Goal: Information Seeking & Learning: Learn about a topic

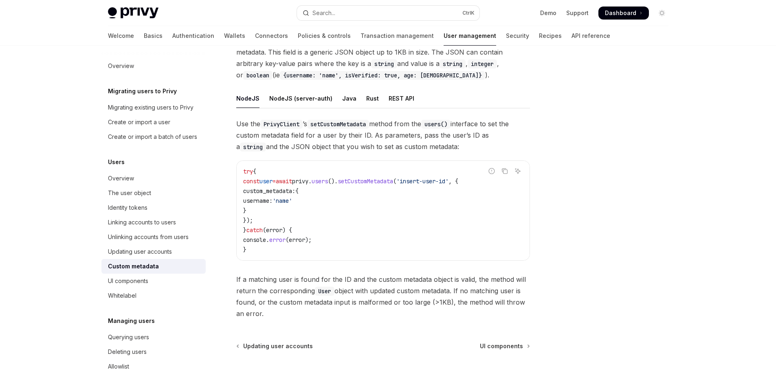
scroll to position [66, 0]
click at [392, 101] on div "REST API" at bounding box center [402, 99] width 26 height 19
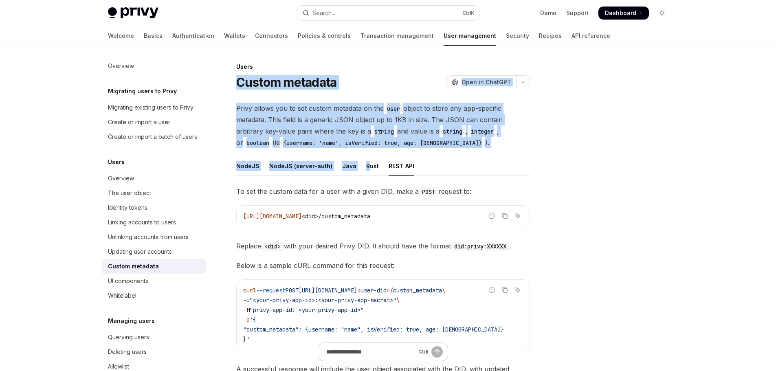
drag, startPoint x: 237, startPoint y: 79, endPoint x: 366, endPoint y: 155, distance: 149.7
click at [365, 152] on div "Users Custom metadata OpenAI Open in ChatGPT OpenAI Open in ChatGPT Privy allow…" at bounding box center [307, 376] width 450 height 629
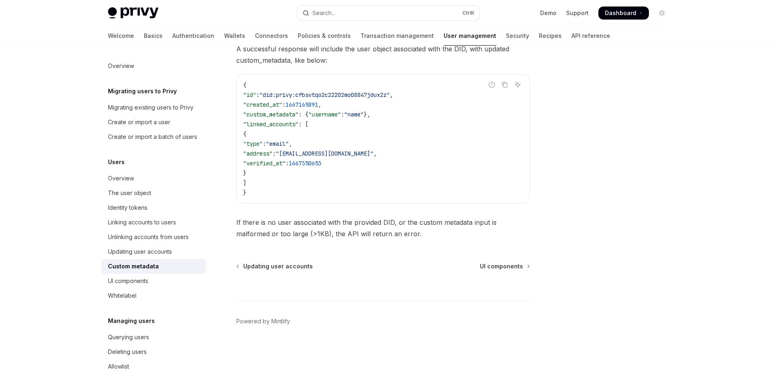
scroll to position [324, 0]
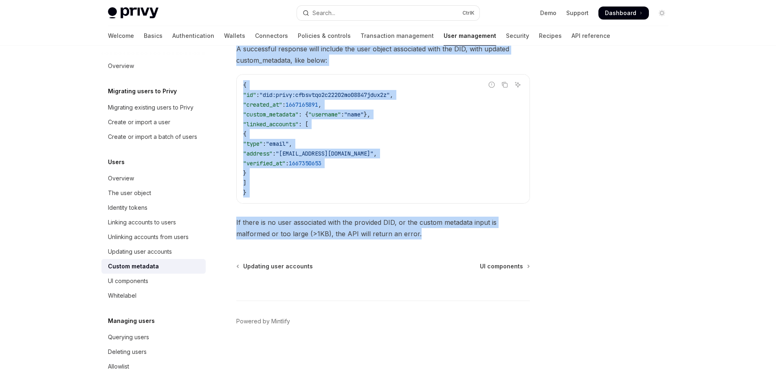
click at [380, 236] on span "If there is no user associated with the provided DID, or the custom metadata in…" at bounding box center [383, 228] width 294 height 23
copy div "Custom metadata OpenAI Open in ChatGPT OpenAI Open in ChatGPT Privy allows you …"
click at [277, 207] on div "To set the custom data for a user with a given DID, make a POST request to: Rep…" at bounding box center [383, 53] width 294 height 374
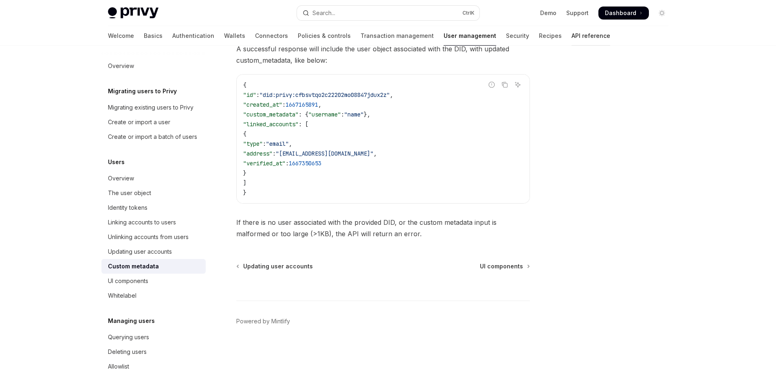
click at [572, 37] on link "API reference" at bounding box center [591, 36] width 39 height 20
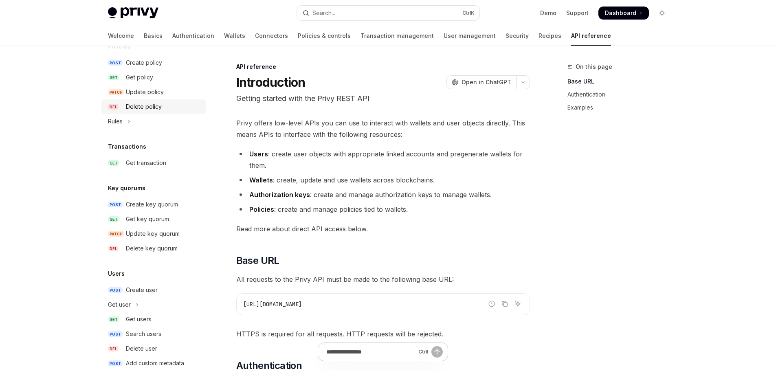
scroll to position [485, 0]
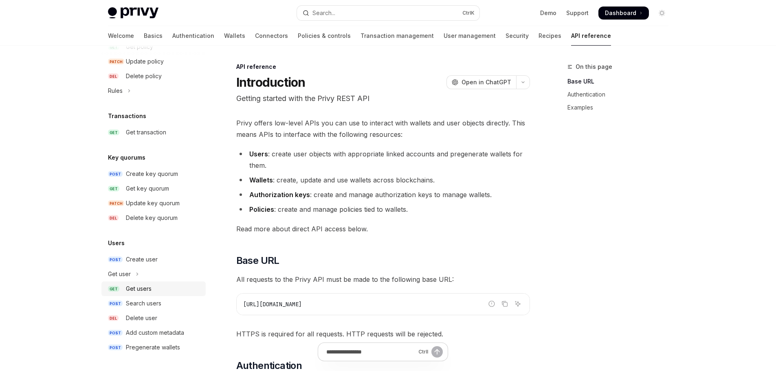
click at [145, 284] on link "GET Get users" at bounding box center [153, 289] width 104 height 15
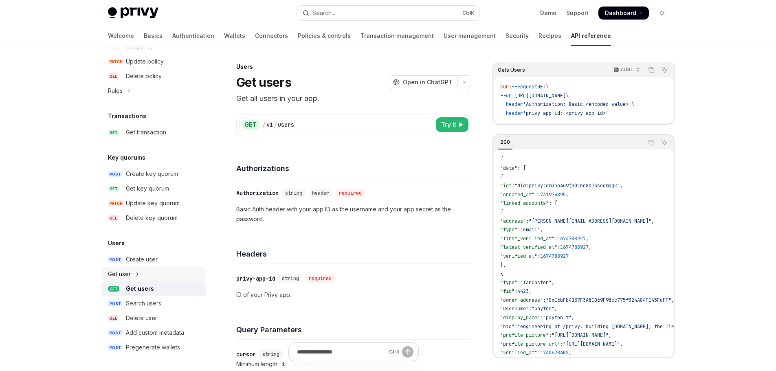
type textarea "*"
click at [301, 133] on div "GET / v1 / users Try it" at bounding box center [353, 124] width 235 height 21
click at [605, 108] on code "curl --request GET \ --url https://api.privy.io/v1/users \ --header 'Authorizat…" at bounding box center [583, 100] width 167 height 35
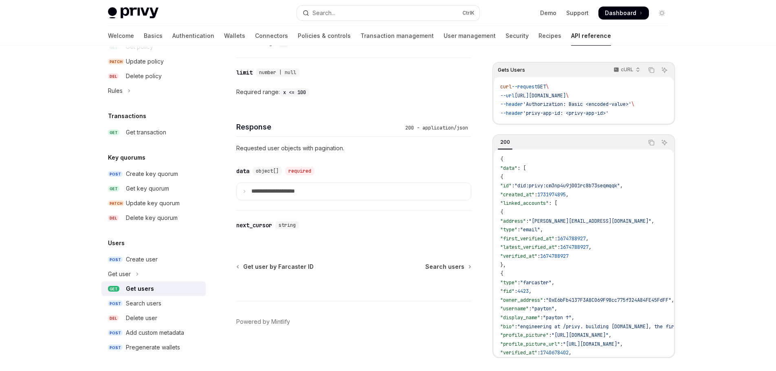
scroll to position [322, 0]
click at [284, 199] on details "**********" at bounding box center [353, 191] width 235 height 18
click at [283, 194] on p "**********" at bounding box center [279, 190] width 57 height 7
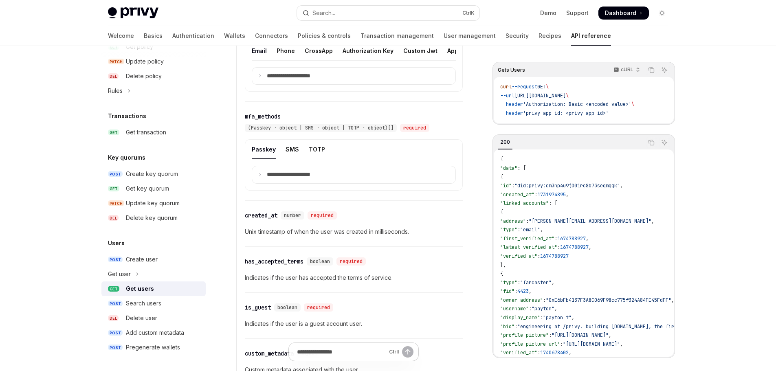
scroll to position [648, 0]
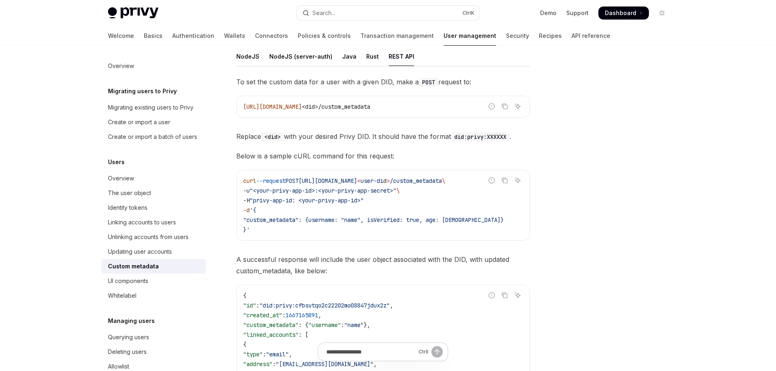
scroll to position [103, 0]
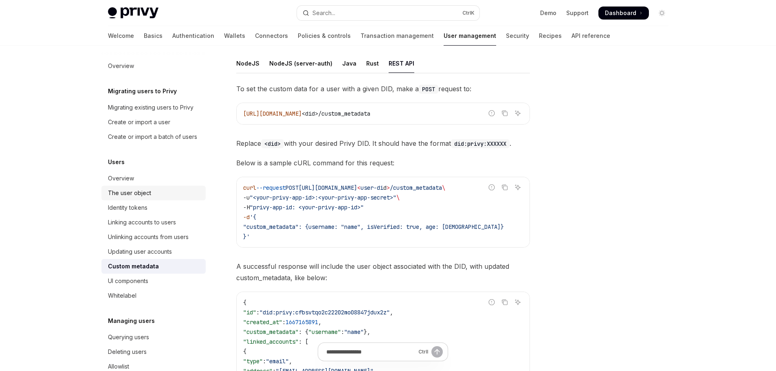
drag, startPoint x: 194, startPoint y: 209, endPoint x: 196, endPoint y: 205, distance: 4.2
type textarea "*"
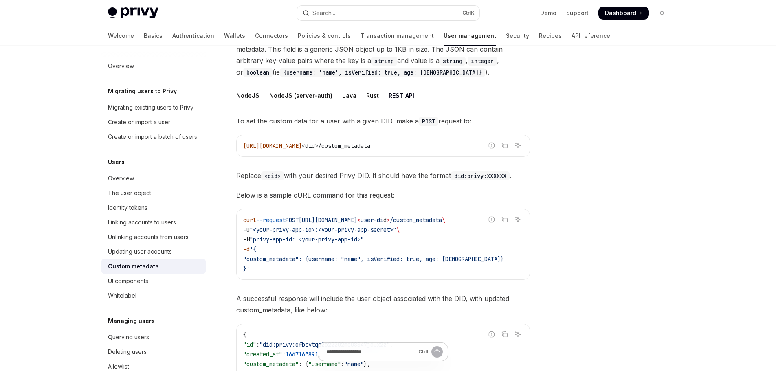
scroll to position [66, 0]
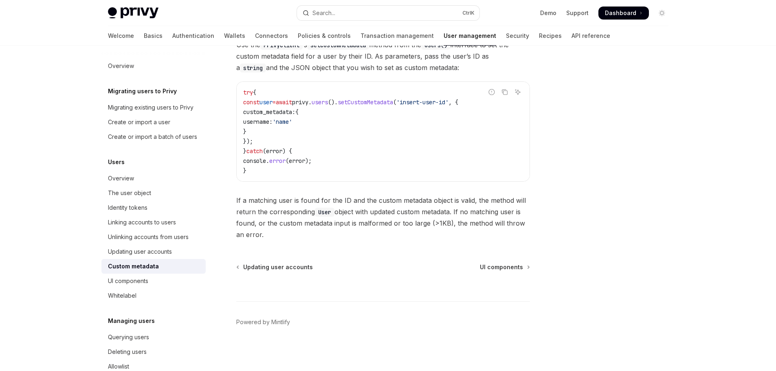
scroll to position [147, 0]
click at [167, 271] on div "Custom metadata" at bounding box center [154, 267] width 93 height 10
type textarea "*"
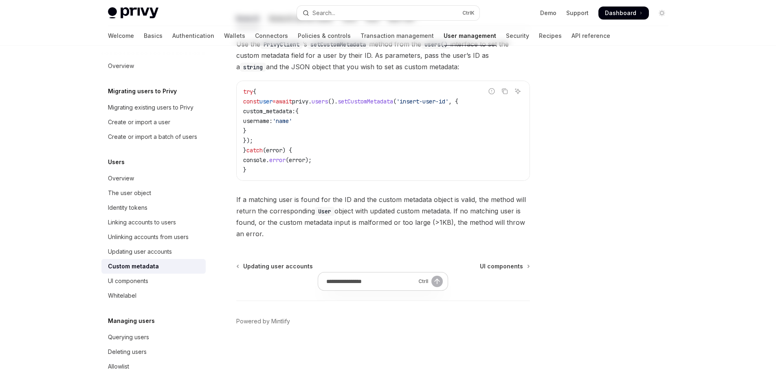
scroll to position [0, 0]
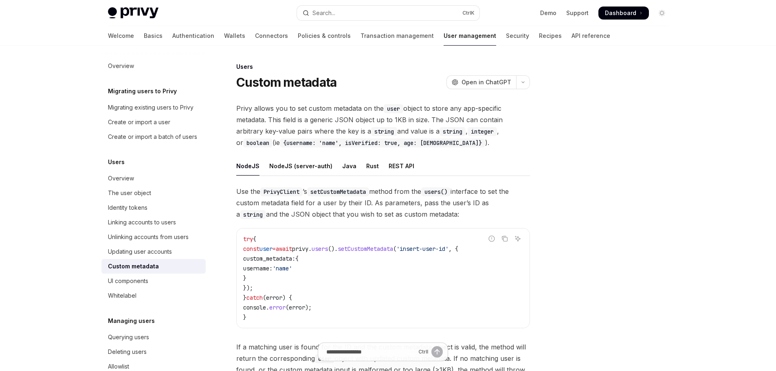
click at [338, 249] on span "()." at bounding box center [333, 248] width 10 height 7
click at [377, 249] on span "setCustomMetadata" at bounding box center [365, 248] width 55 height 7
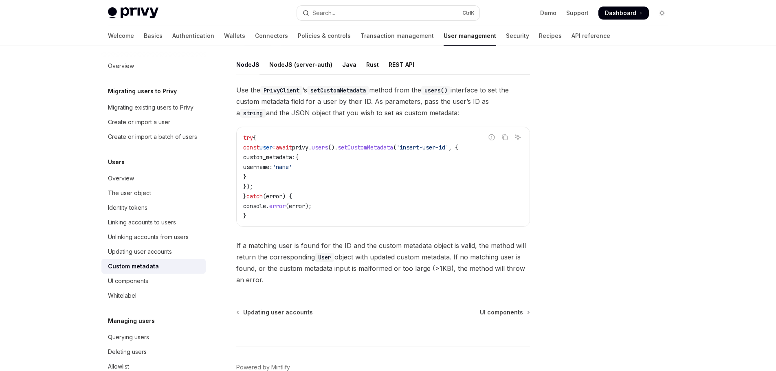
scroll to position [122, 0]
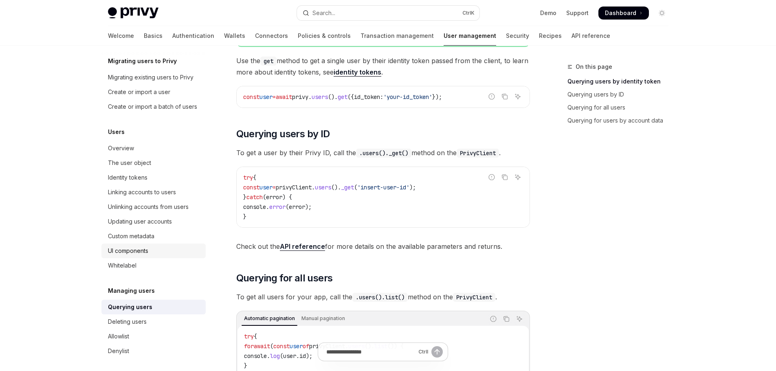
scroll to position [18, 0]
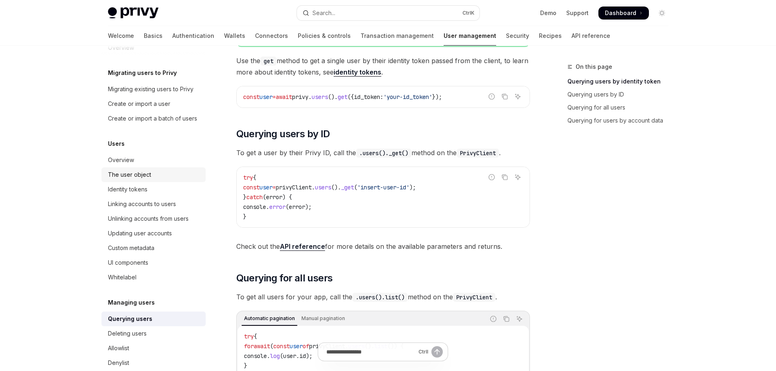
click at [143, 179] on link "The user object" at bounding box center [153, 174] width 104 height 15
type textarea "*"
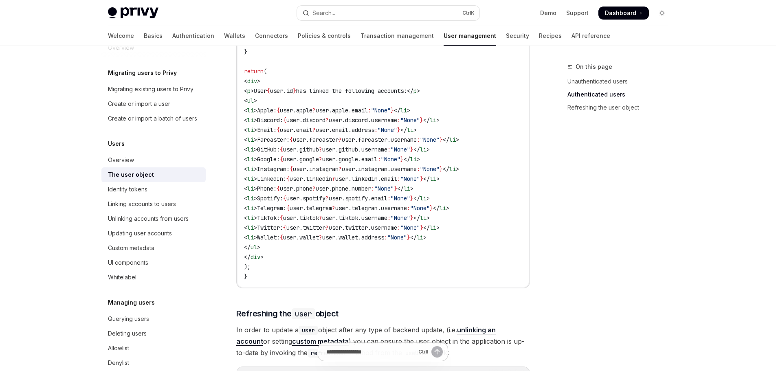
scroll to position [856, 0]
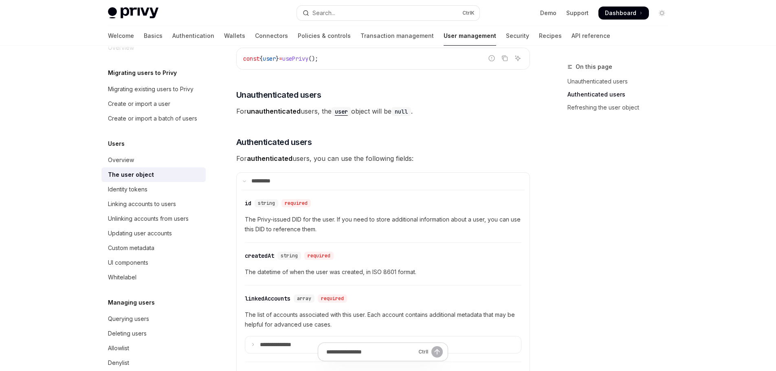
drag, startPoint x: 675, startPoint y: 271, endPoint x: 638, endPoint y: 186, distance: 92.5
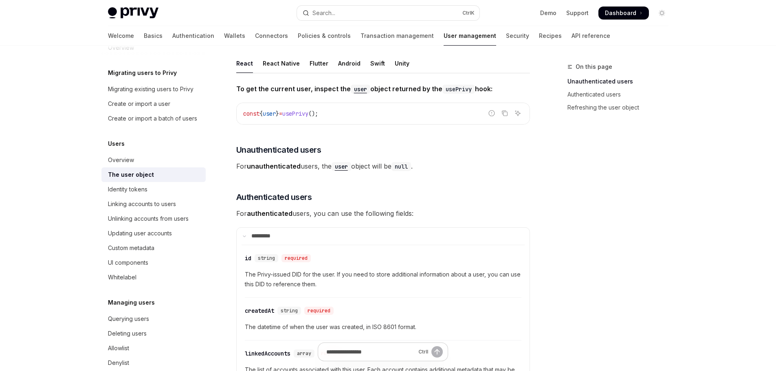
scroll to position [54, 0]
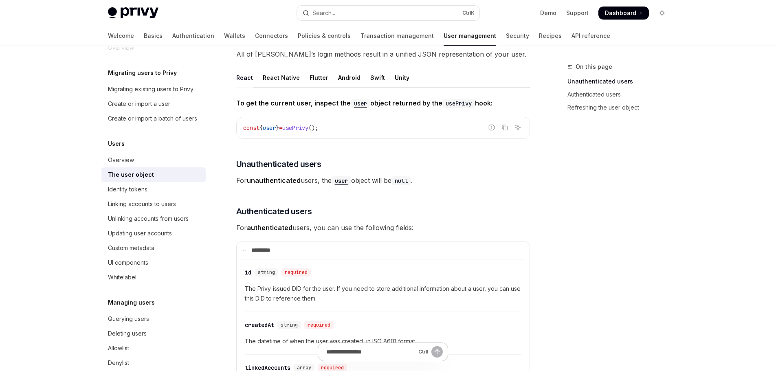
drag, startPoint x: 638, startPoint y: 185, endPoint x: 614, endPoint y: 150, distance: 42.3
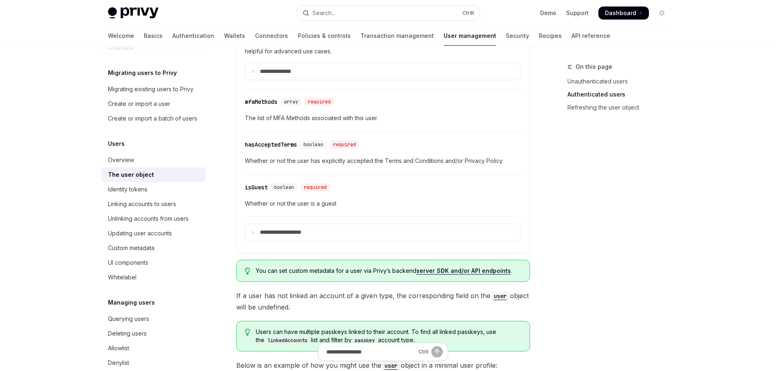
scroll to position [502, 0]
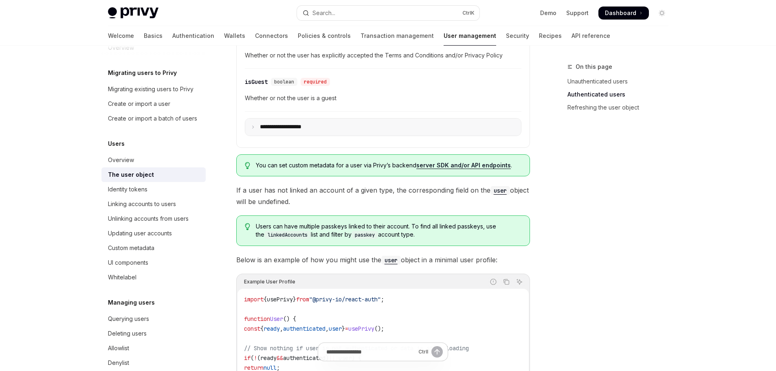
click at [306, 130] on p "**********" at bounding box center [287, 126] width 55 height 7
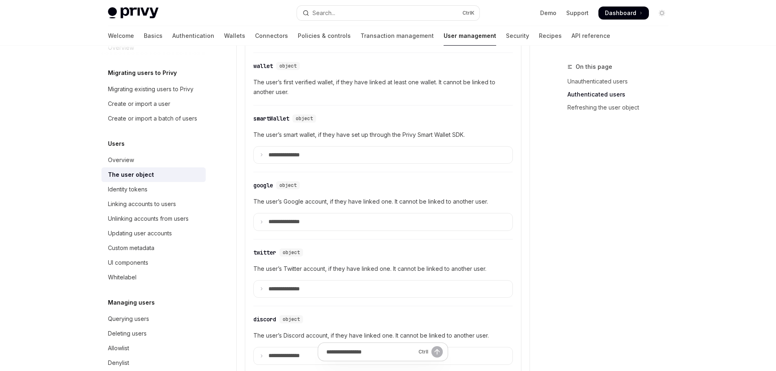
scroll to position [706, 0]
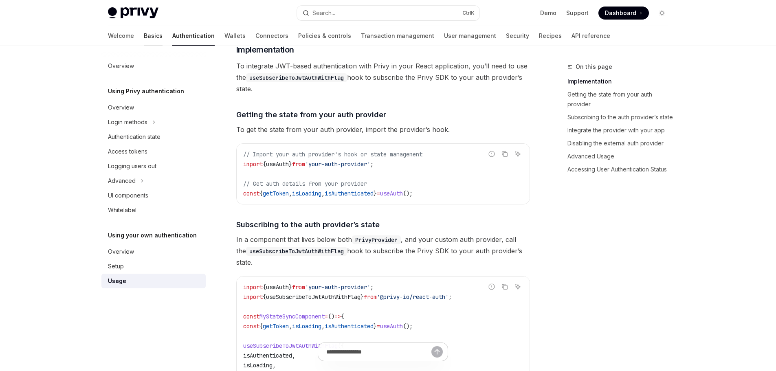
click at [144, 37] on link "Basics" at bounding box center [153, 36] width 19 height 20
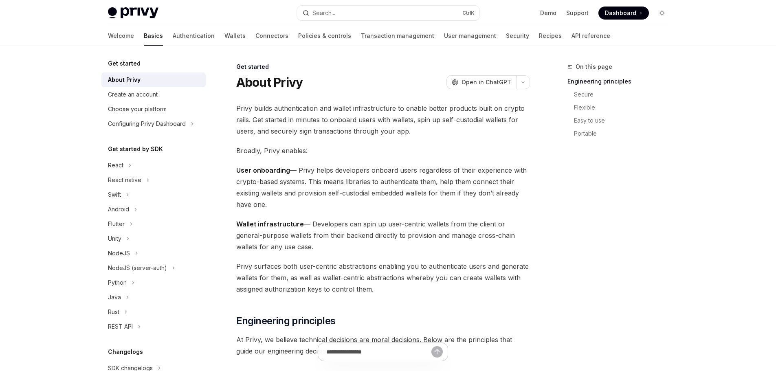
click at [132, 18] on img at bounding box center [133, 12] width 51 height 11
type textarea "*"
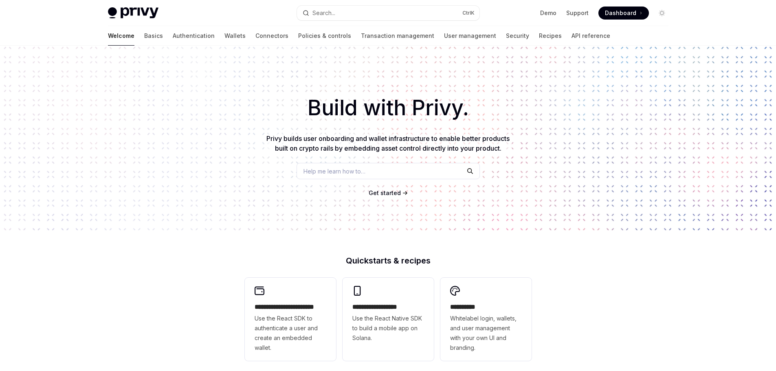
click at [541, 15] on div "Demo Support Dashboard Dashboard" at bounding box center [577, 13] width 183 height 13
click at [548, 15] on link "Demo" at bounding box center [548, 13] width 16 height 8
click at [615, 11] on span "Dashboard" at bounding box center [620, 13] width 31 height 8
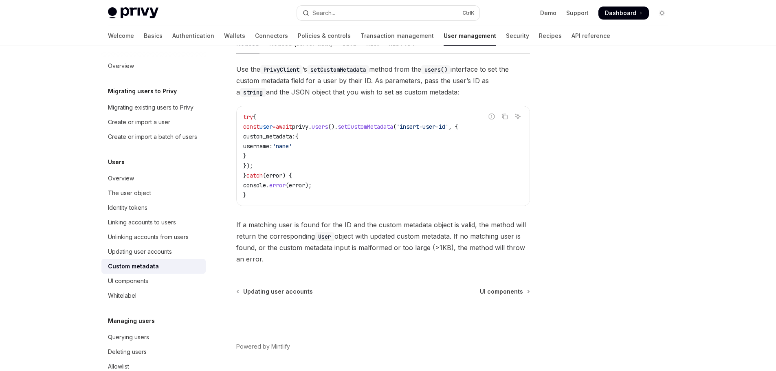
click at [618, 13] on span "Dashboard" at bounding box center [620, 13] width 31 height 8
